Goal: Task Accomplishment & Management: Complete application form

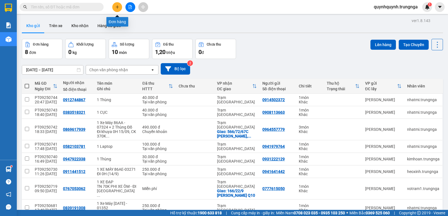
click at [117, 7] on icon "plus" at bounding box center [117, 7] width 4 height 4
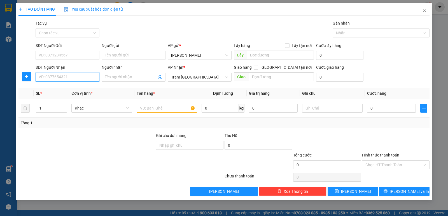
click at [78, 79] on input "SĐT Người Nhận" at bounding box center [68, 77] width 64 height 9
type input "0839397189"
click at [81, 88] on div "0839397189" at bounding box center [67, 88] width 57 height 6
type input "600.000"
type input "80.000"
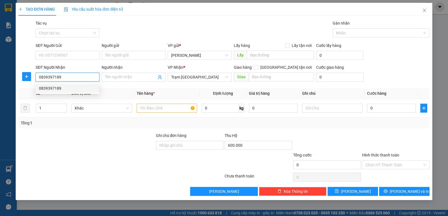
type input "80.000"
type input "0839397189"
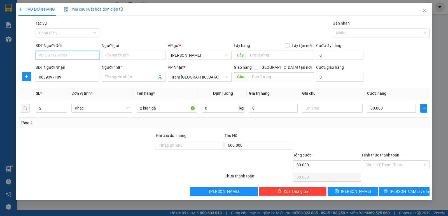
click at [78, 57] on input "SĐT Người Gửi" at bounding box center [68, 55] width 64 height 9
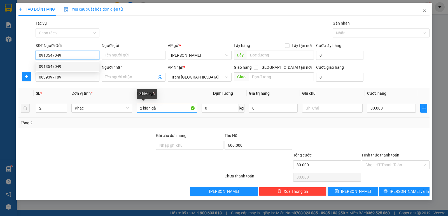
type input "0913547049"
click at [169, 108] on input "2 kiện gà" at bounding box center [166, 108] width 60 height 9
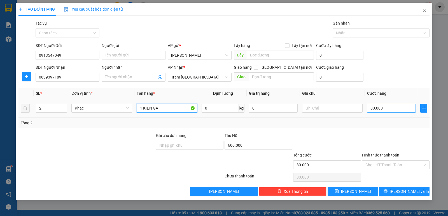
type input "1 KIỆN GÀ"
click at [396, 110] on input "80.000" at bounding box center [391, 108] width 49 height 9
type input "0"
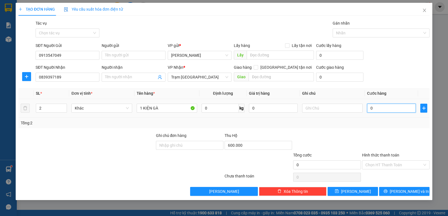
type input "4"
type input "04"
type input "40"
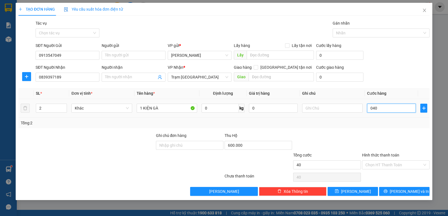
type input "040"
type input "40.000"
click at [380, 123] on div "Tổng: 2" at bounding box center [224, 123] width 406 height 6
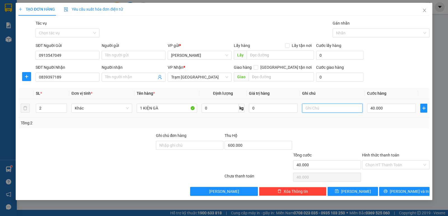
click at [322, 107] on input "text" at bounding box center [332, 108] width 60 height 9
click at [250, 147] on input "600.000" at bounding box center [257, 145] width 67 height 9
type input "700.000"
click at [300, 136] on div at bounding box center [326, 143] width 69 height 20
click at [384, 165] on input "Hình thức thanh toán" at bounding box center [393, 165] width 57 height 8
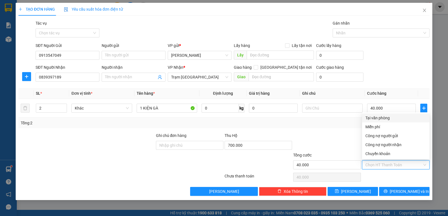
click at [378, 119] on div "Tại văn phòng" at bounding box center [395, 118] width 61 height 6
type input "0"
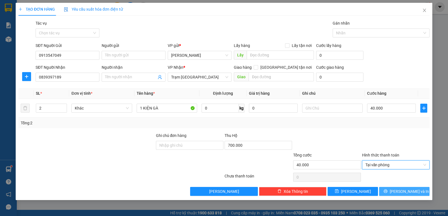
click at [411, 191] on span "[PERSON_NAME] và In" at bounding box center [408, 192] width 39 height 6
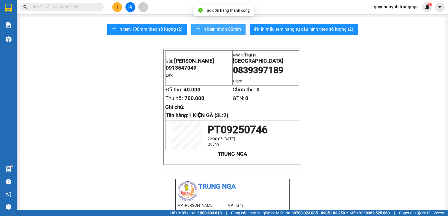
drag, startPoint x: 229, startPoint y: 28, endPoint x: 232, endPoint y: 32, distance: 4.8
click at [229, 28] on span "In biên nhận 80mm" at bounding box center [221, 29] width 39 height 7
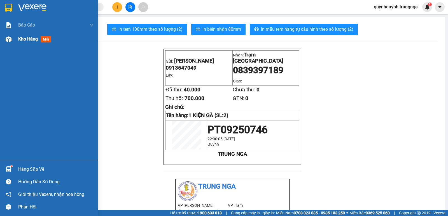
click at [9, 38] on img at bounding box center [9, 39] width 6 height 6
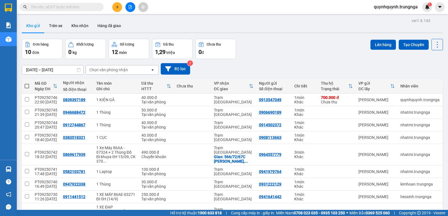
click at [393, 6] on span "quynhquynh.trungnga" at bounding box center [395, 6] width 53 height 7
click at [394, 17] on span "Đăng xuất" at bounding box center [397, 17] width 42 height 6
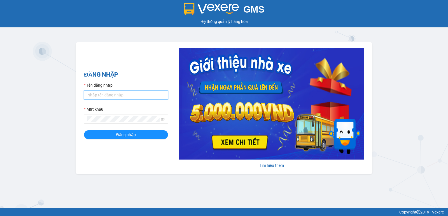
click at [103, 98] on input "Tên đăng nhập" at bounding box center [126, 95] width 84 height 9
type input "the.trungnga"
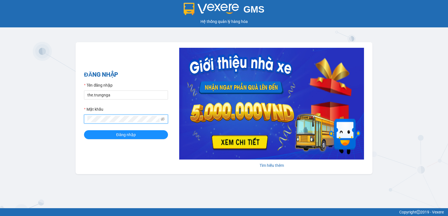
click at [84, 130] on button "Đăng nhập" at bounding box center [126, 134] width 84 height 9
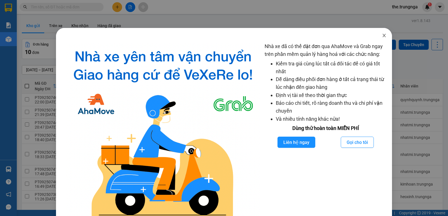
click at [381, 36] on icon "close" at bounding box center [383, 35] width 4 height 4
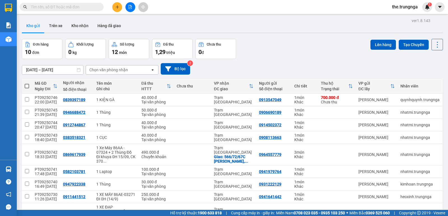
click at [121, 7] on button at bounding box center [117, 7] width 10 height 10
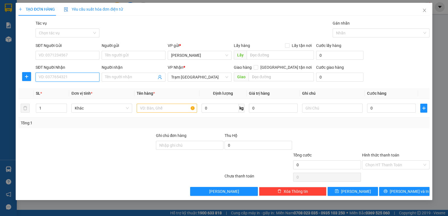
click at [68, 76] on input "SĐT Người Nhận" at bounding box center [68, 77] width 64 height 9
type input "0366061142"
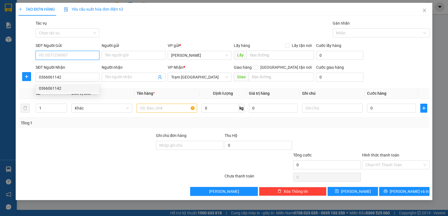
click at [67, 55] on input "SĐT Người Gửi" at bounding box center [68, 55] width 64 height 9
click at [67, 65] on div "0943631132" at bounding box center [67, 66] width 57 height 6
type input "0943631132"
type input "40.000"
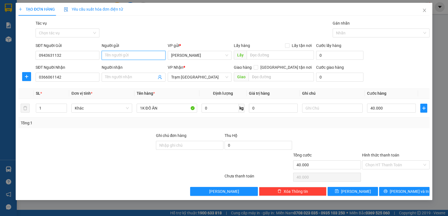
click at [138, 52] on input "Người gửi" at bounding box center [134, 55] width 64 height 9
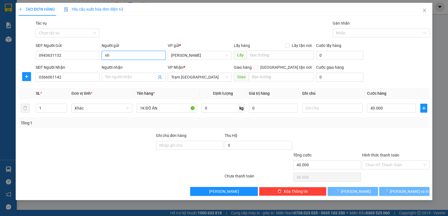
type input "n"
type input "M"
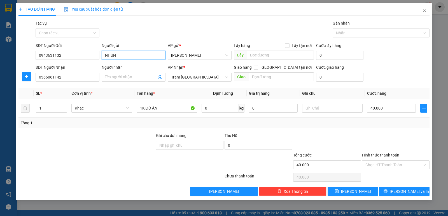
type input "NHUNG"
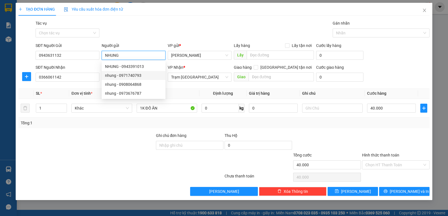
drag, startPoint x: 136, startPoint y: 74, endPoint x: 190, endPoint y: 88, distance: 55.8
click at [137, 74] on div "nhung - 0971740793" at bounding box center [133, 75] width 57 height 6
type input "0971740793"
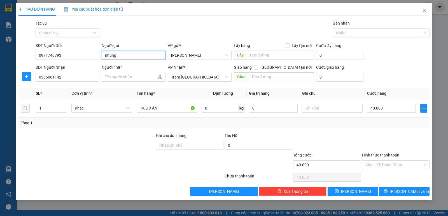
click at [140, 59] on input "nhung" at bounding box center [134, 55] width 64 height 9
click at [139, 59] on input "nhung" at bounding box center [134, 55] width 64 height 9
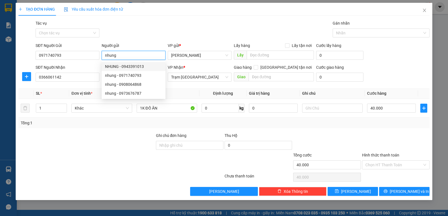
click at [133, 55] on input "nhung" at bounding box center [134, 55] width 64 height 9
type input "n"
click at [76, 56] on input "0971740793" at bounding box center [68, 55] width 64 height 9
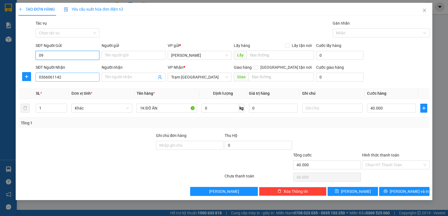
type input "0"
drag, startPoint x: 74, startPoint y: 66, endPoint x: 88, endPoint y: 58, distance: 16.5
click at [74, 65] on div "0943631132" at bounding box center [67, 66] width 57 height 6
type input "0943631132"
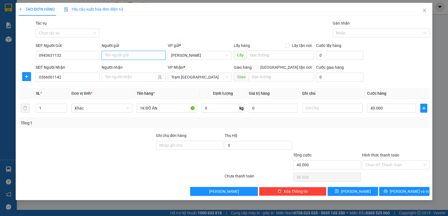
click at [112, 53] on input "Người gửi" at bounding box center [134, 55] width 64 height 9
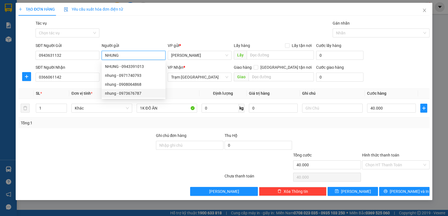
type input "NHUNG"
drag, startPoint x: 89, startPoint y: 143, endPoint x: 89, endPoint y: 140, distance: 3.4
click at [89, 142] on div at bounding box center [86, 143] width 137 height 20
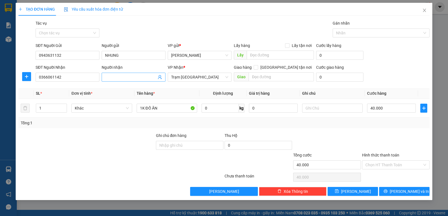
click at [119, 77] on input "Người nhận" at bounding box center [130, 77] width 51 height 6
click at [121, 80] on input "HOANGD ANH" at bounding box center [130, 77] width 51 height 6
type input "HOANG ANH"
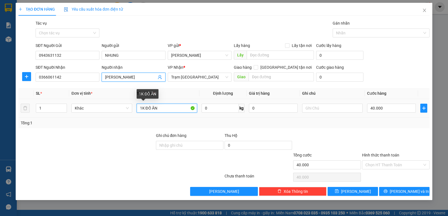
click at [161, 107] on input "1K ĐỒ ĂN" at bounding box center [166, 108] width 60 height 9
type input "1T ĐỒ ĂN"
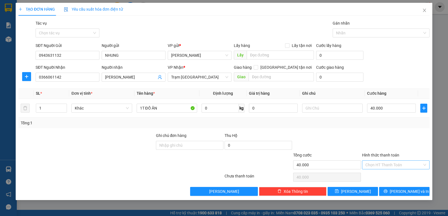
click at [384, 165] on input "Hình thức thanh toán" at bounding box center [393, 165] width 57 height 8
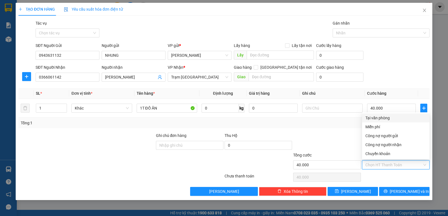
click at [386, 118] on div "Tại văn phòng" at bounding box center [395, 118] width 61 height 6
type input "0"
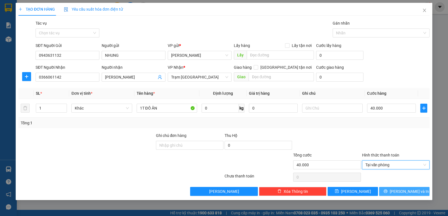
click at [400, 192] on span "[PERSON_NAME] và In" at bounding box center [408, 192] width 39 height 6
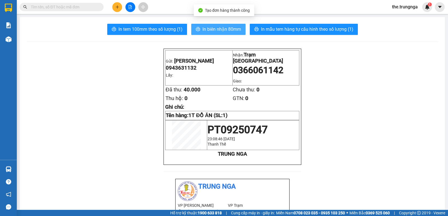
click at [218, 32] on span "In biên nhận 80mm" at bounding box center [221, 29] width 39 height 7
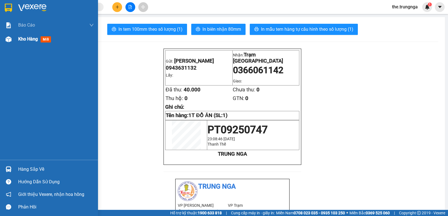
click at [23, 39] on span "Kho hàng" at bounding box center [28, 38] width 20 height 5
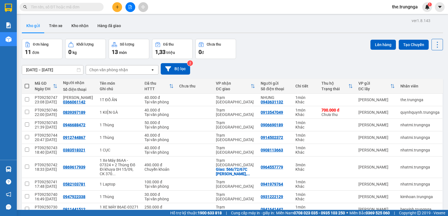
click at [298, 45] on div "Đơn hàng 11 đơn Khối lượng 0 kg Số lượng 13 món Đã thu 1,33 triệu Chưa thu 0 đ …" at bounding box center [232, 49] width 421 height 20
